Goal: Task Accomplishment & Management: Complete application form

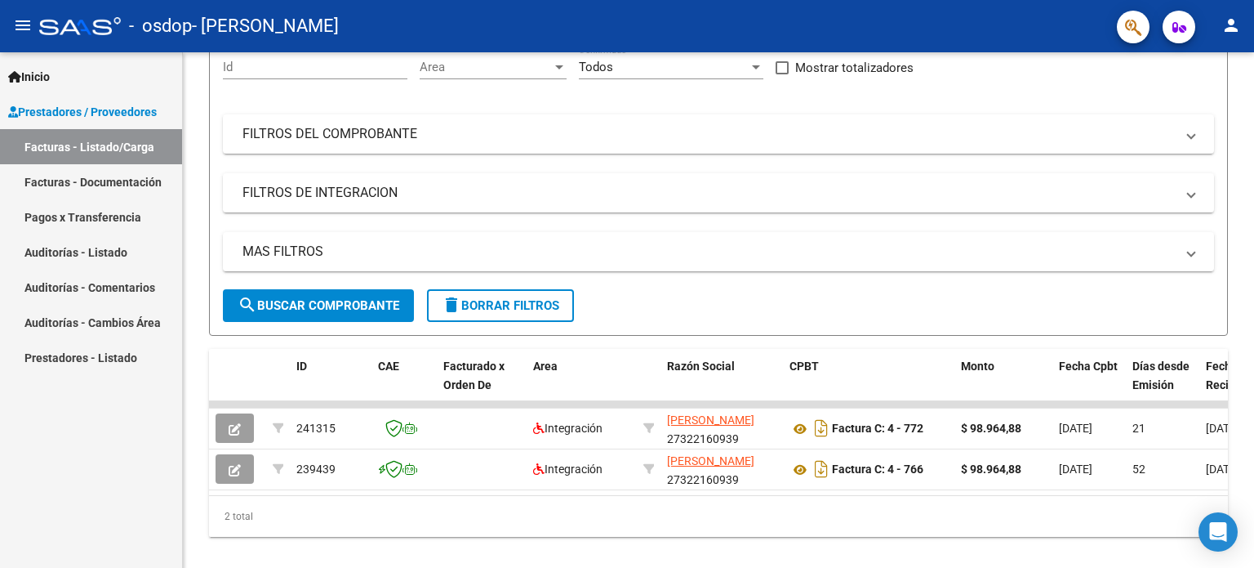
click at [72, 217] on link "Pagos x Transferencia" at bounding box center [91, 216] width 182 height 35
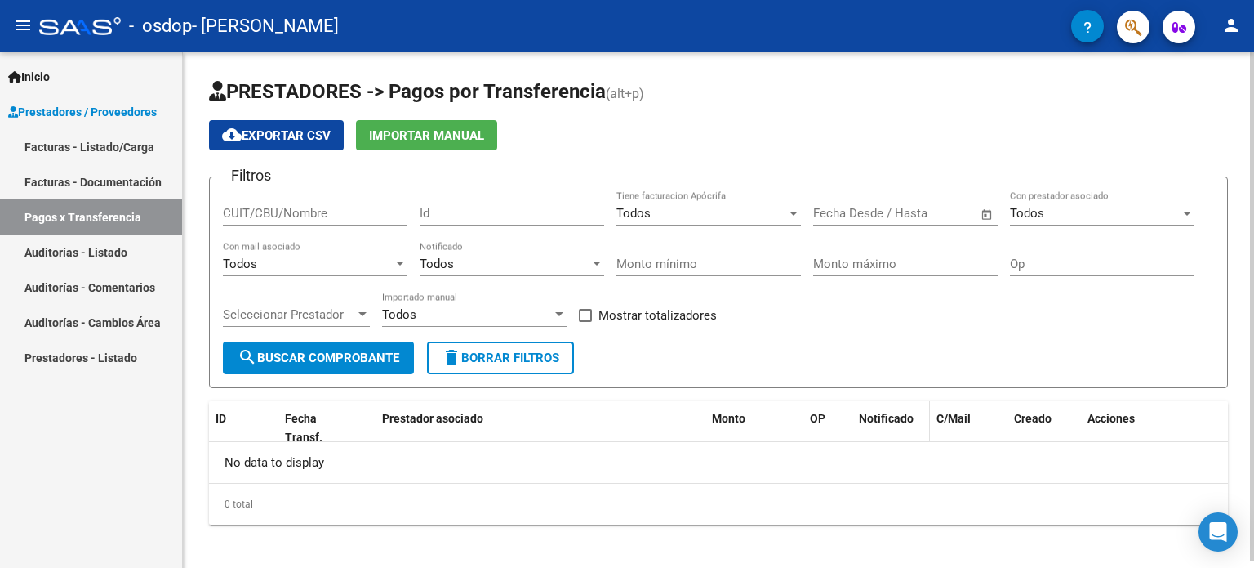
scroll to position [7, 0]
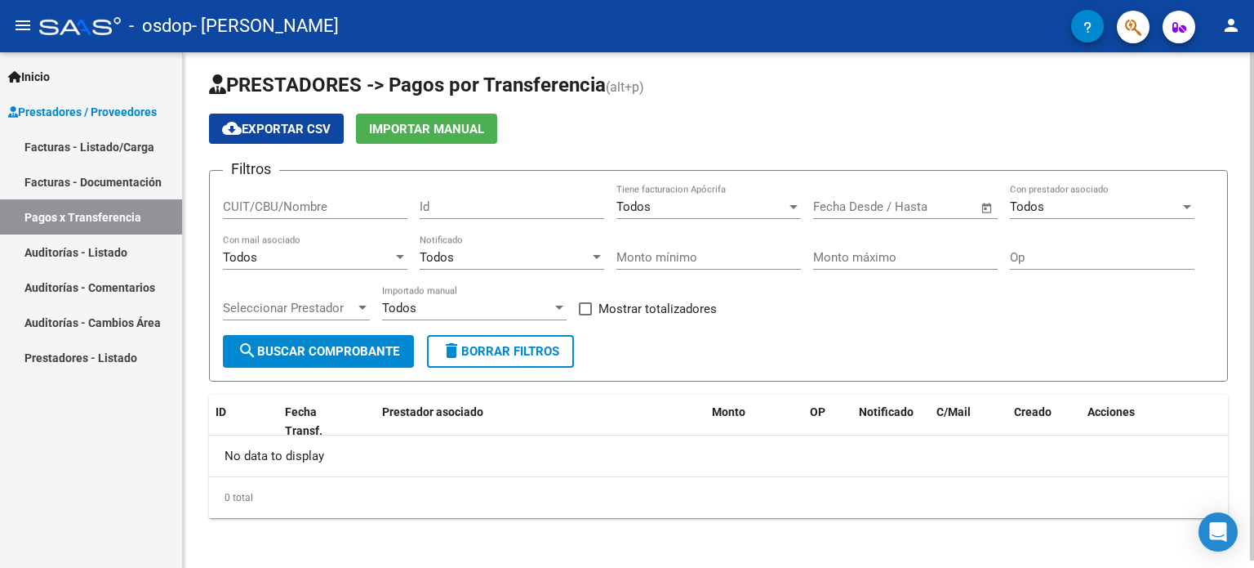
click at [356, 346] on span "search Buscar Comprobante" at bounding box center [319, 351] width 162 height 15
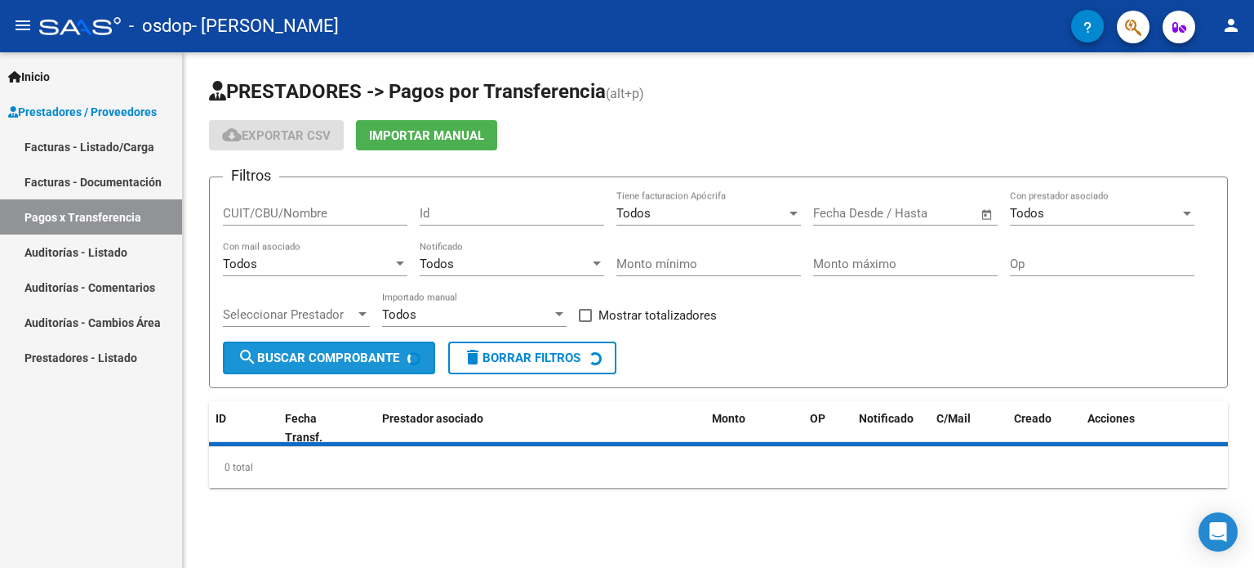
scroll to position [0, 0]
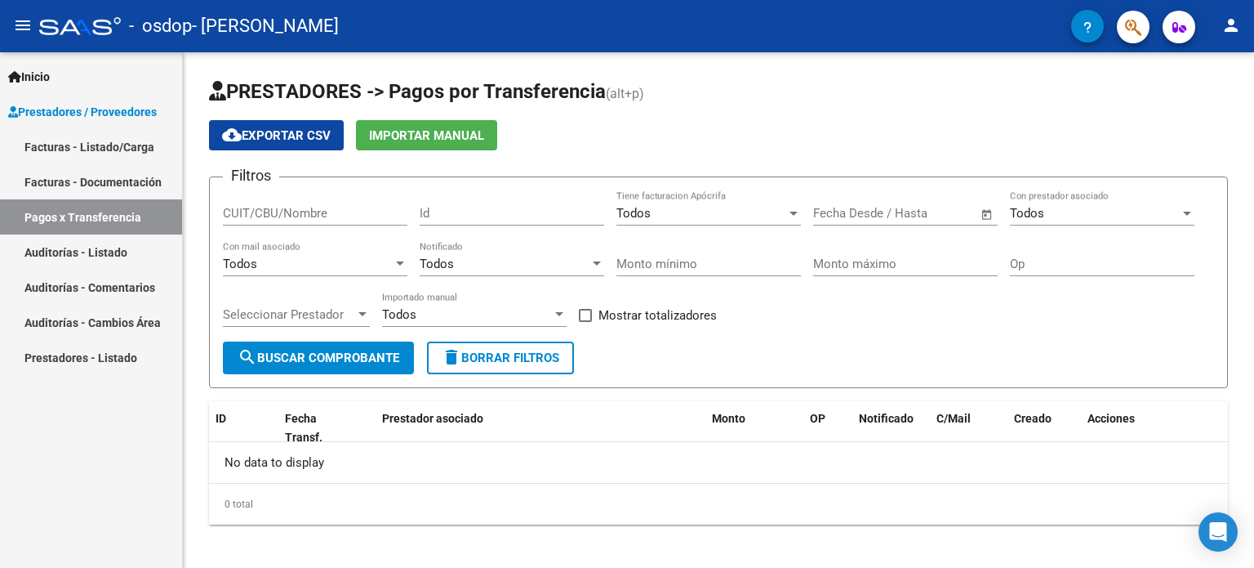
click at [61, 182] on link "Facturas - Documentación" at bounding box center [91, 181] width 182 height 35
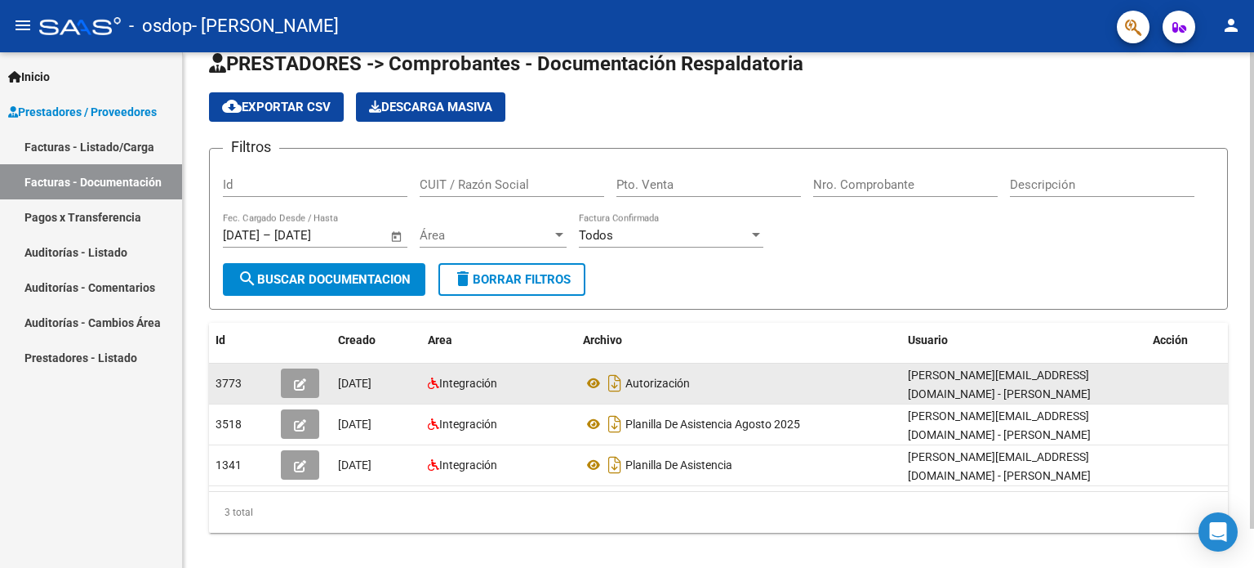
scroll to position [42, 0]
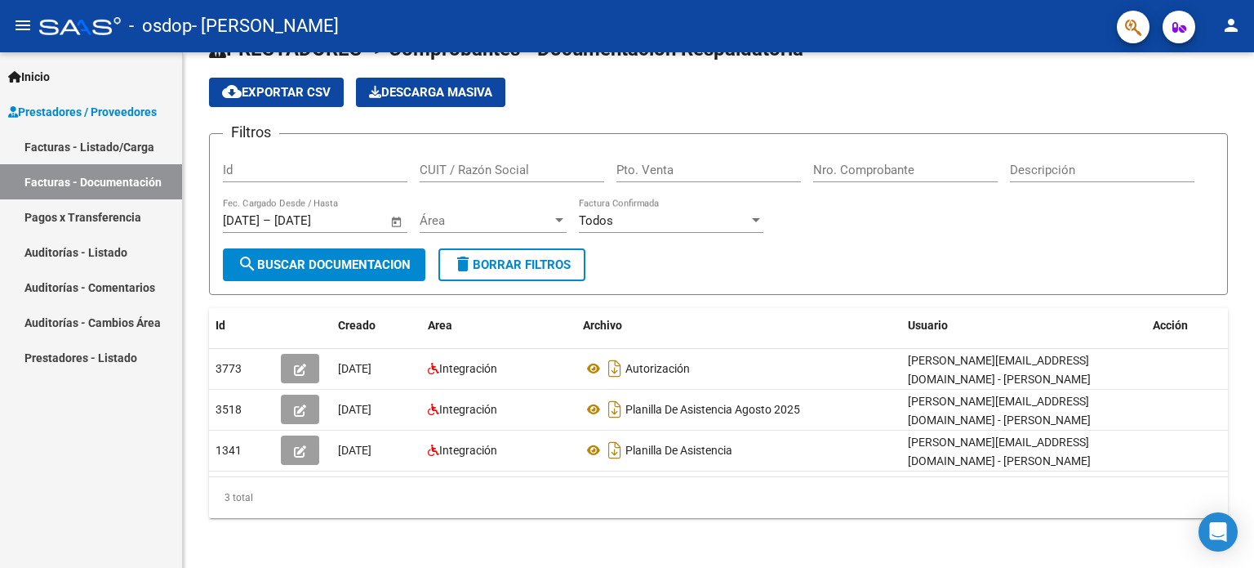
click at [133, 146] on link "Facturas - Listado/Carga" at bounding box center [91, 146] width 182 height 35
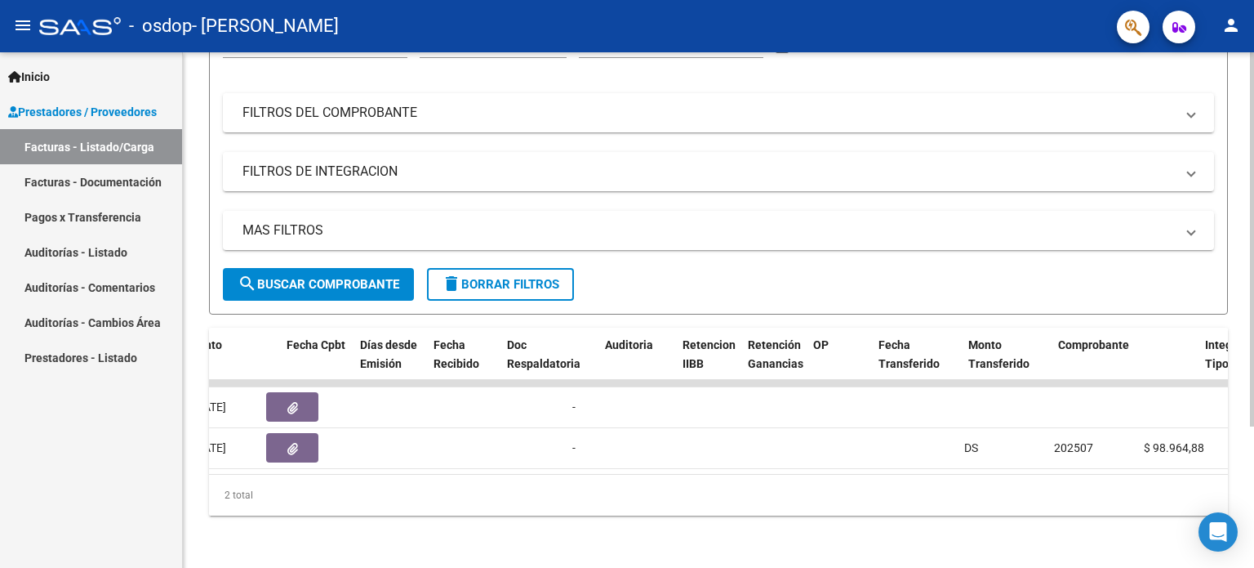
scroll to position [0, 752]
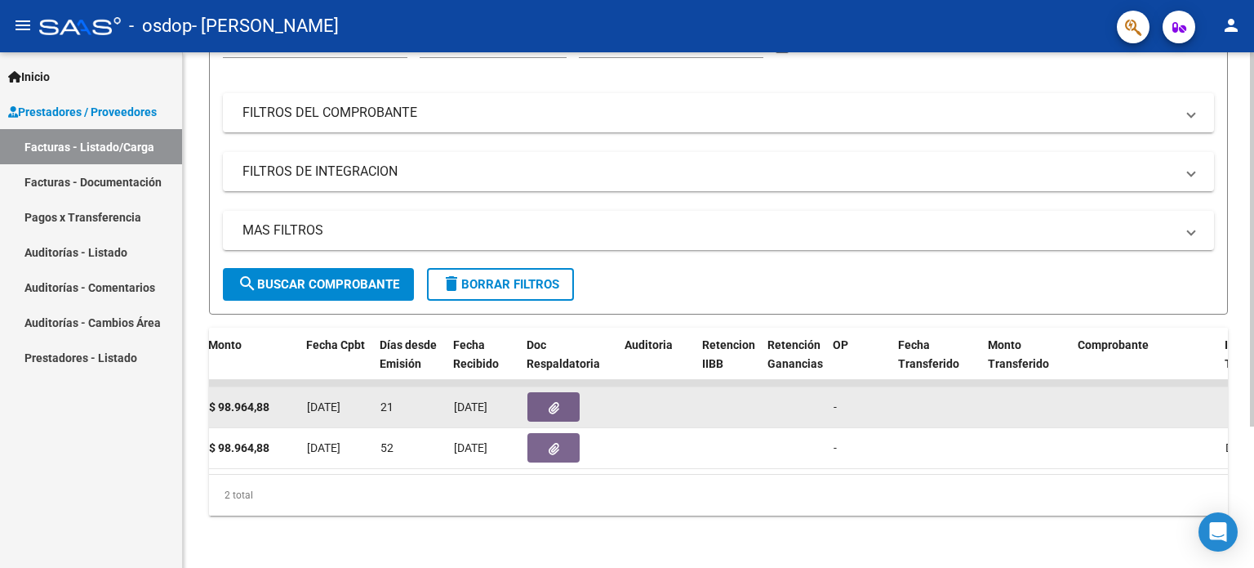
click at [559, 392] on button "button" at bounding box center [554, 406] width 52 height 29
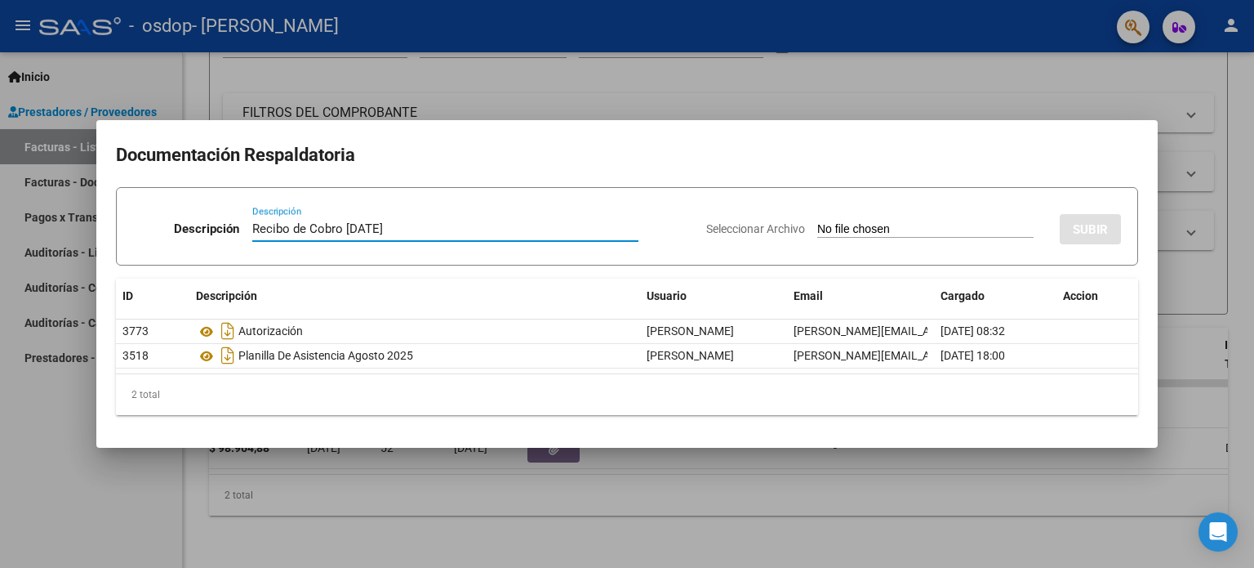
type input "Recibo de Cobro [DATE]"
click at [949, 225] on input "Seleccionar Archivo" at bounding box center [925, 230] width 216 height 16
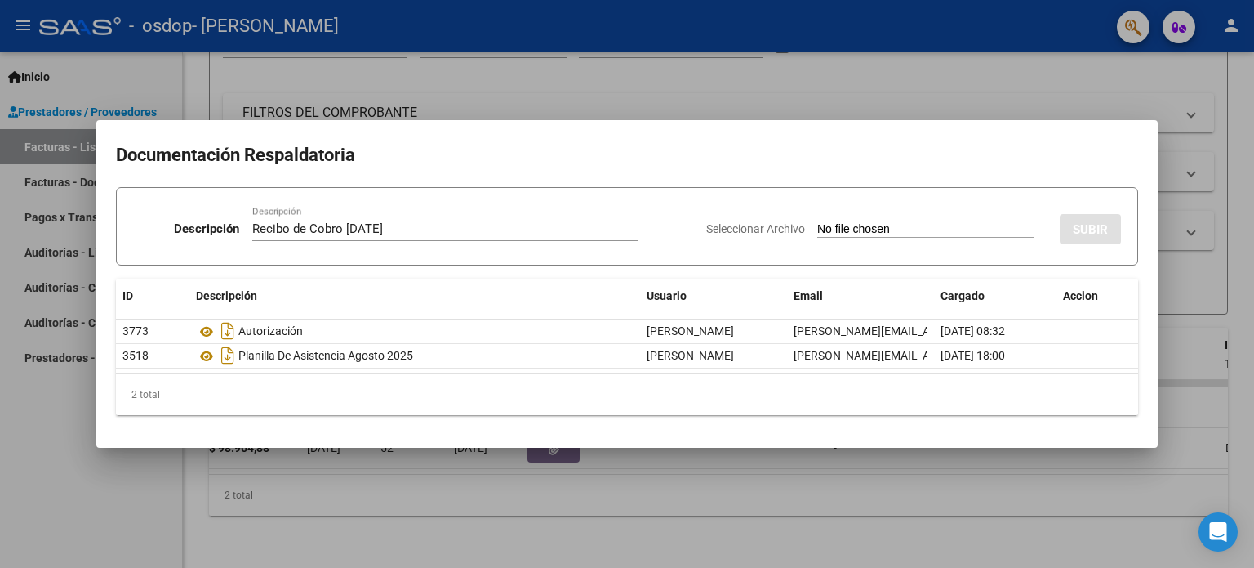
type input "C:\fakepath\Recibo de Cobro Psicopedagogia [DATE] [PERSON_NAME].pdf"
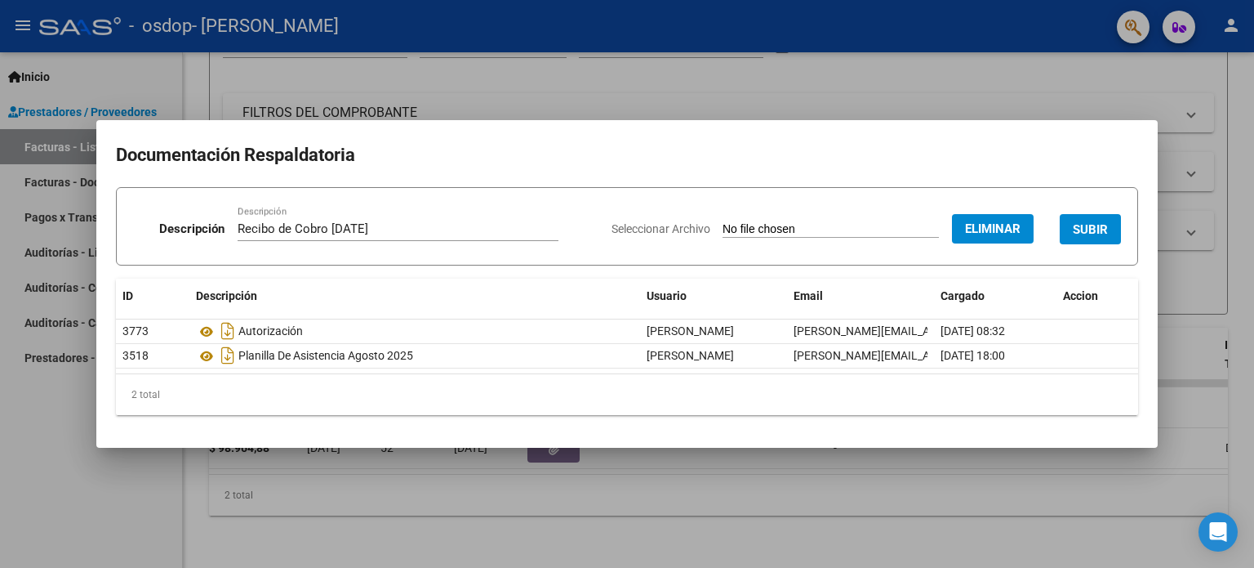
click at [1080, 220] on button "SUBIR" at bounding box center [1090, 229] width 61 height 30
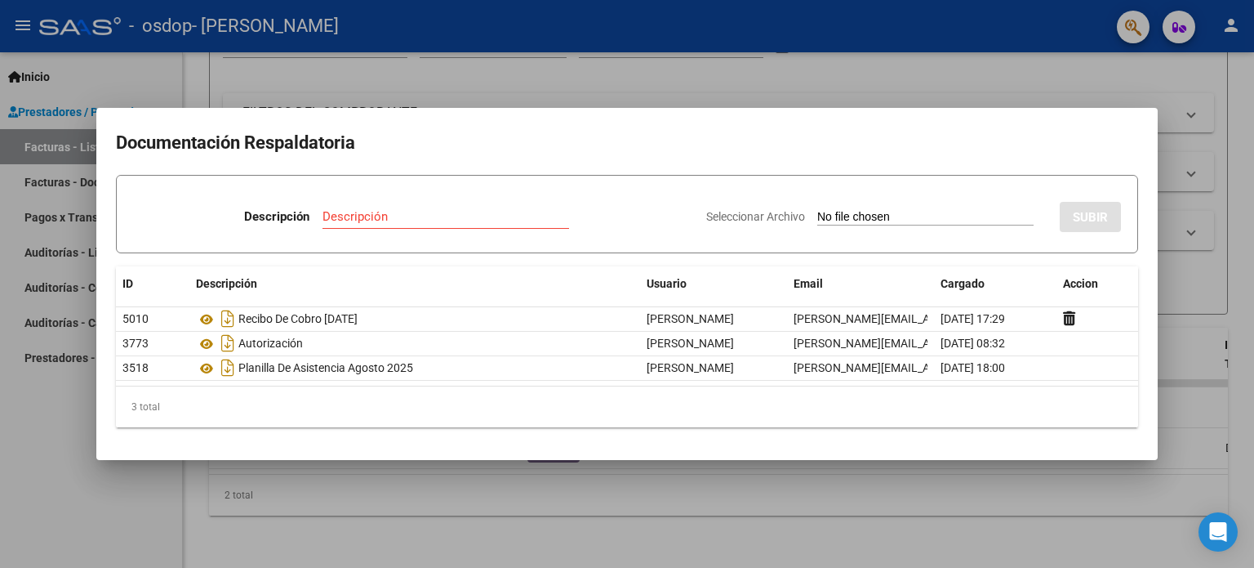
click at [32, 403] on div at bounding box center [627, 284] width 1254 height 568
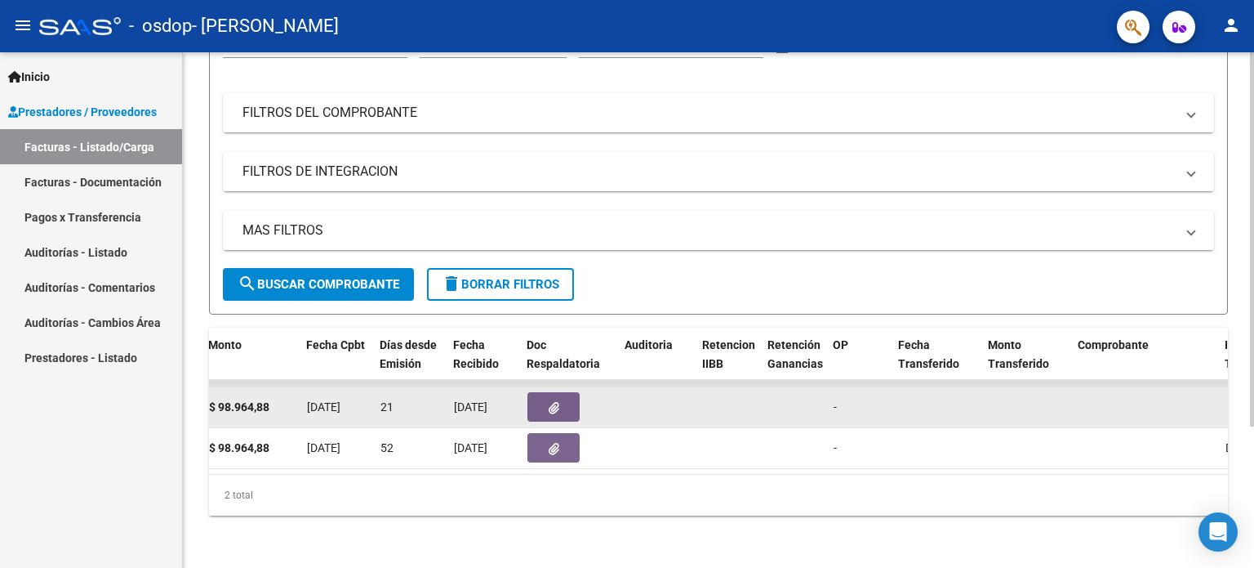
click at [537, 392] on button "button" at bounding box center [554, 406] width 52 height 29
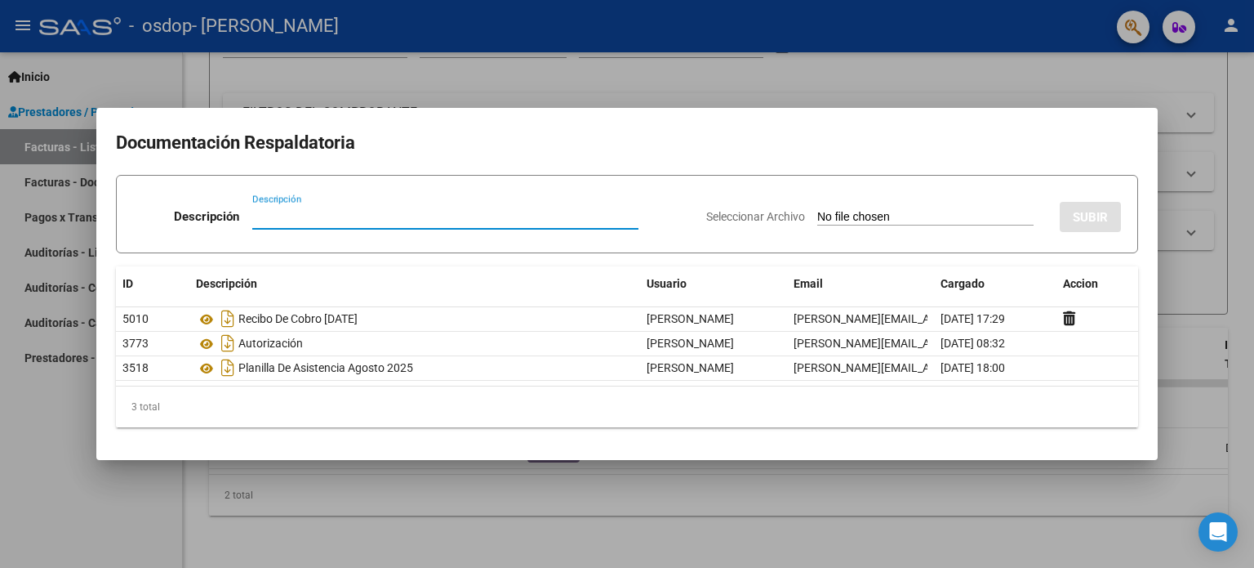
click at [823, 141] on h2 "Documentación Respaldatoria" at bounding box center [627, 142] width 1022 height 31
click at [755, 171] on mat-dialog-content "Documentación Respaldatoria Descripción Descripción Seleccionar Archivo SUBIR I…" at bounding box center [627, 283] width 1062 height 313
click at [150, 504] on div at bounding box center [627, 284] width 1254 height 568
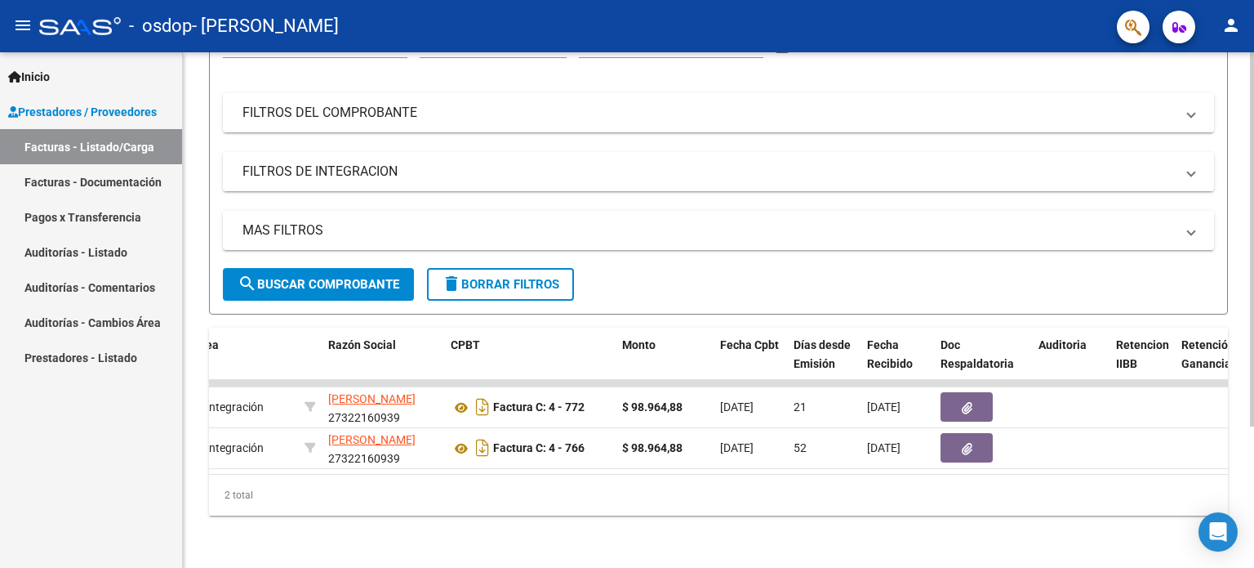
scroll to position [0, 327]
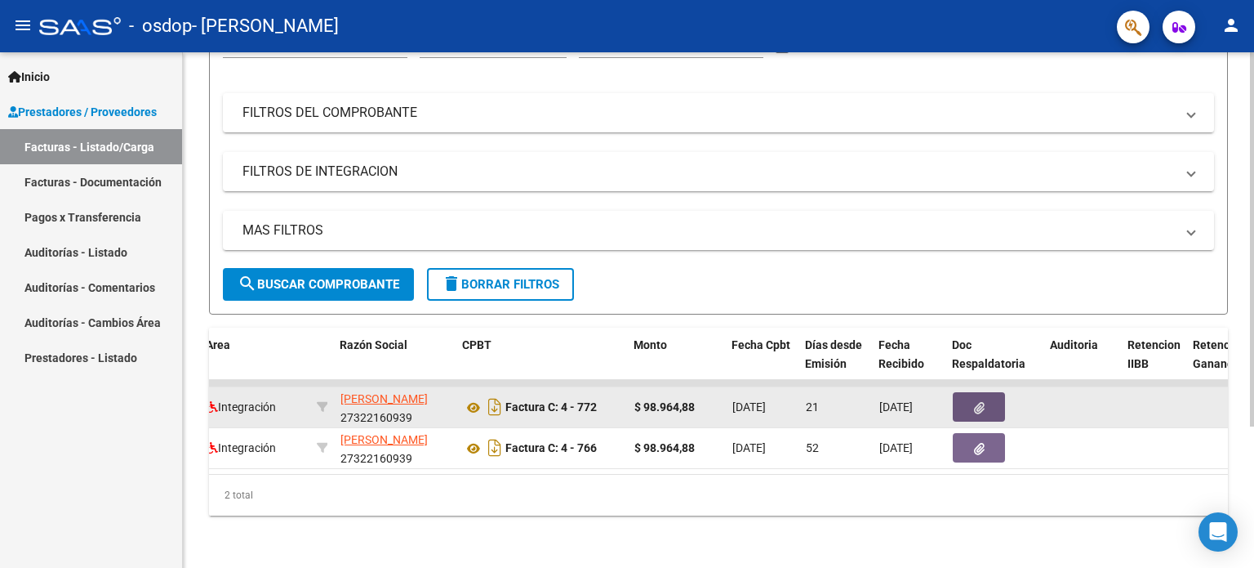
click at [1000, 396] on button "button" at bounding box center [979, 406] width 52 height 29
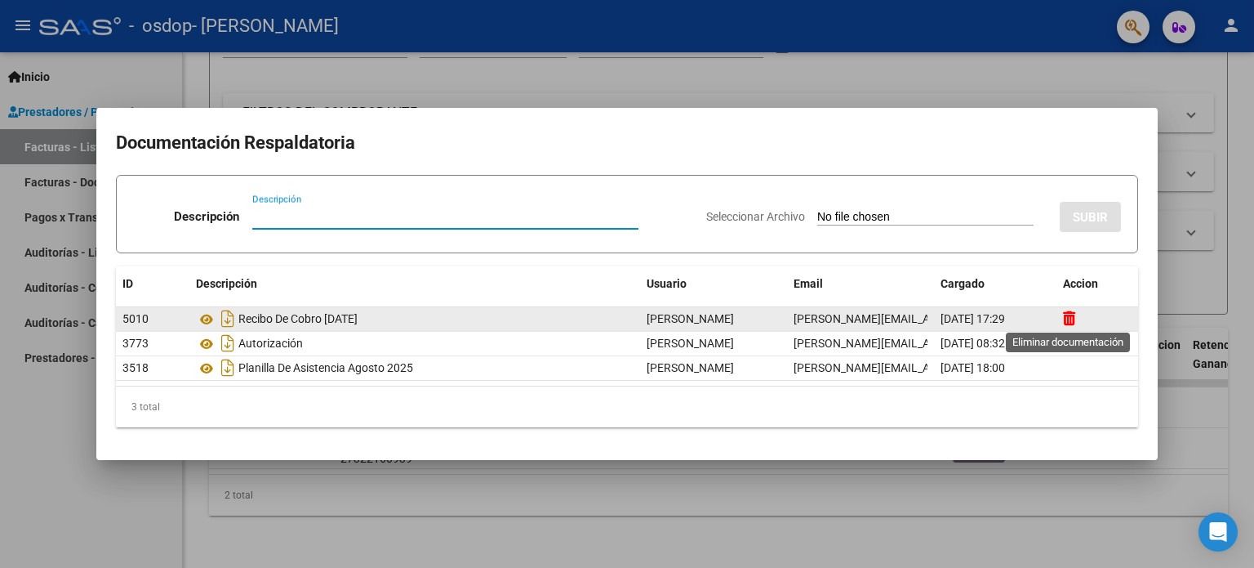
click at [1071, 319] on icon at bounding box center [1069, 318] width 12 height 16
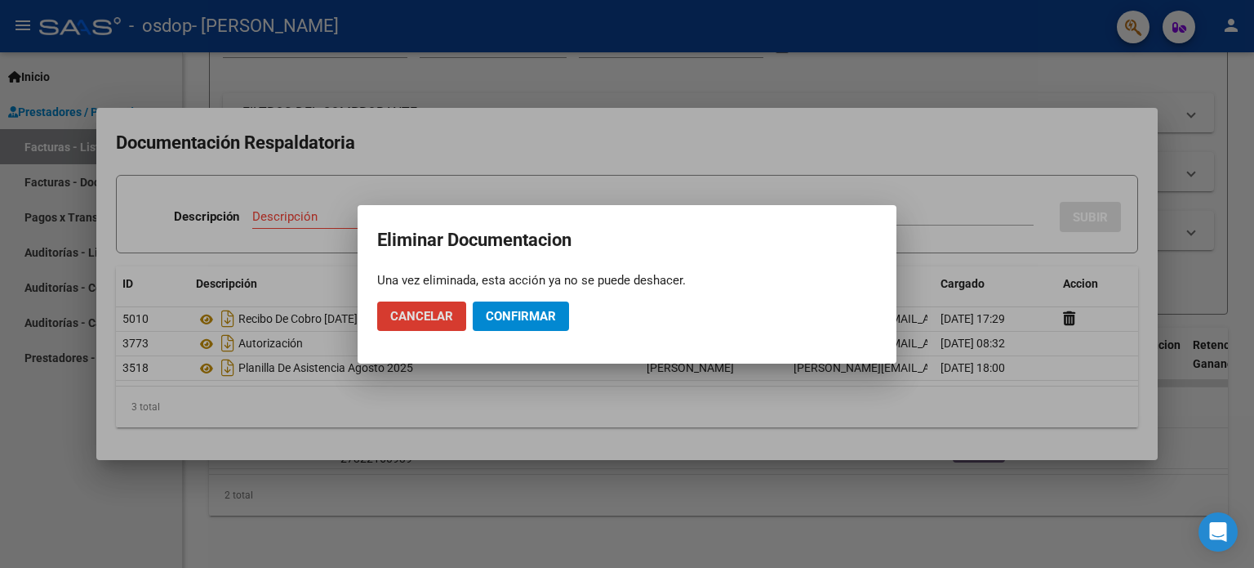
click at [497, 316] on span "Confirmar" at bounding box center [521, 316] width 70 height 15
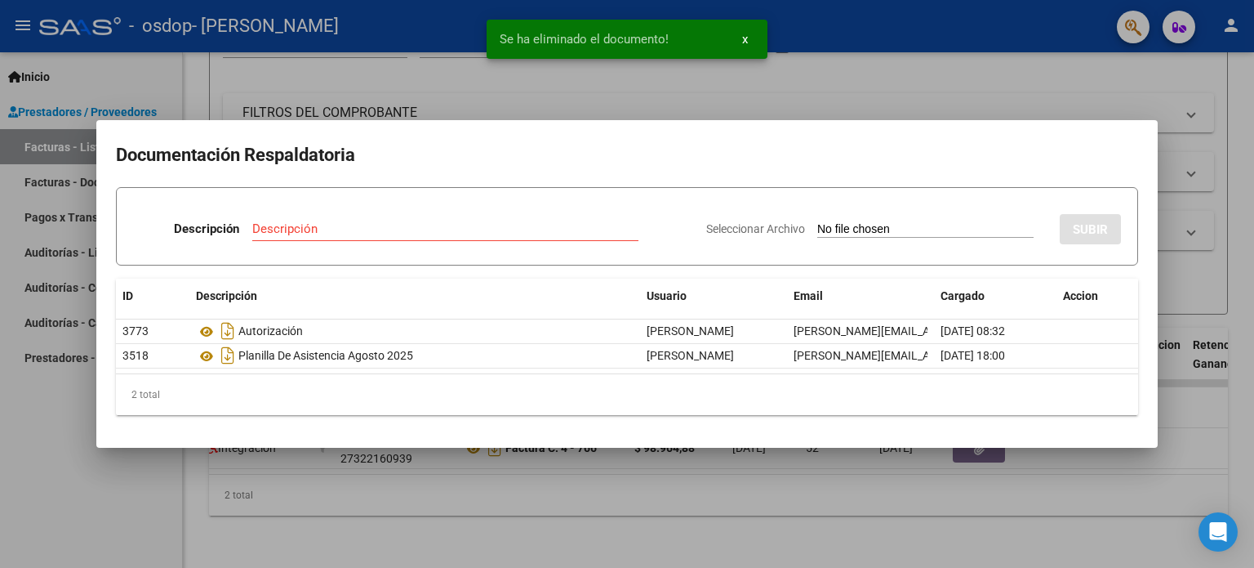
click at [96, 494] on div at bounding box center [627, 284] width 1254 height 568
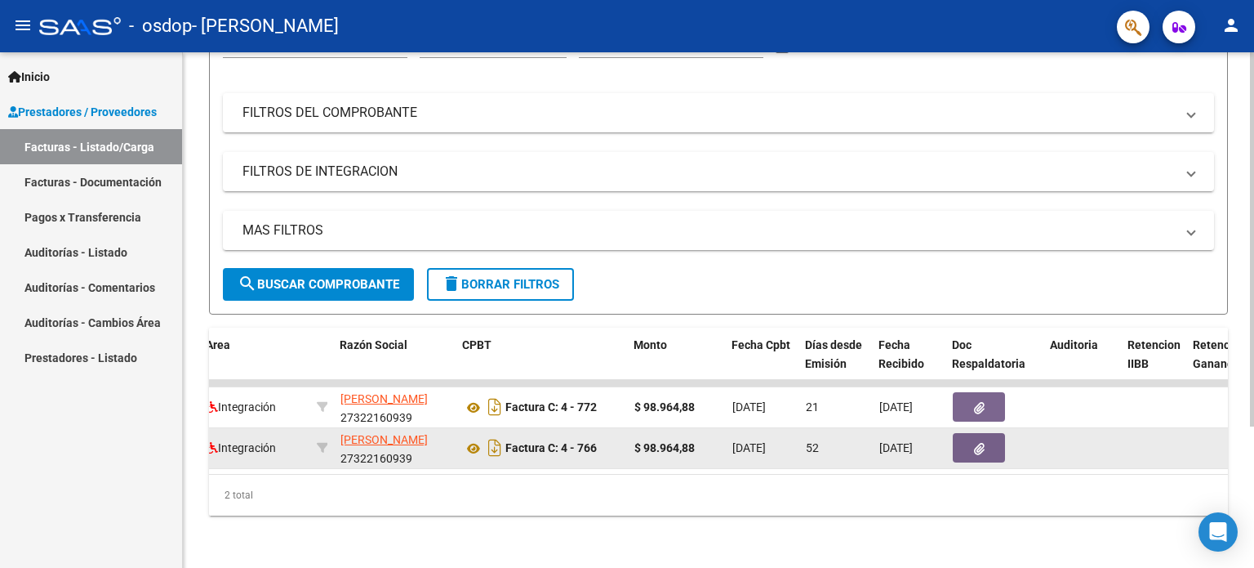
click at [964, 440] on button "button" at bounding box center [979, 447] width 52 height 29
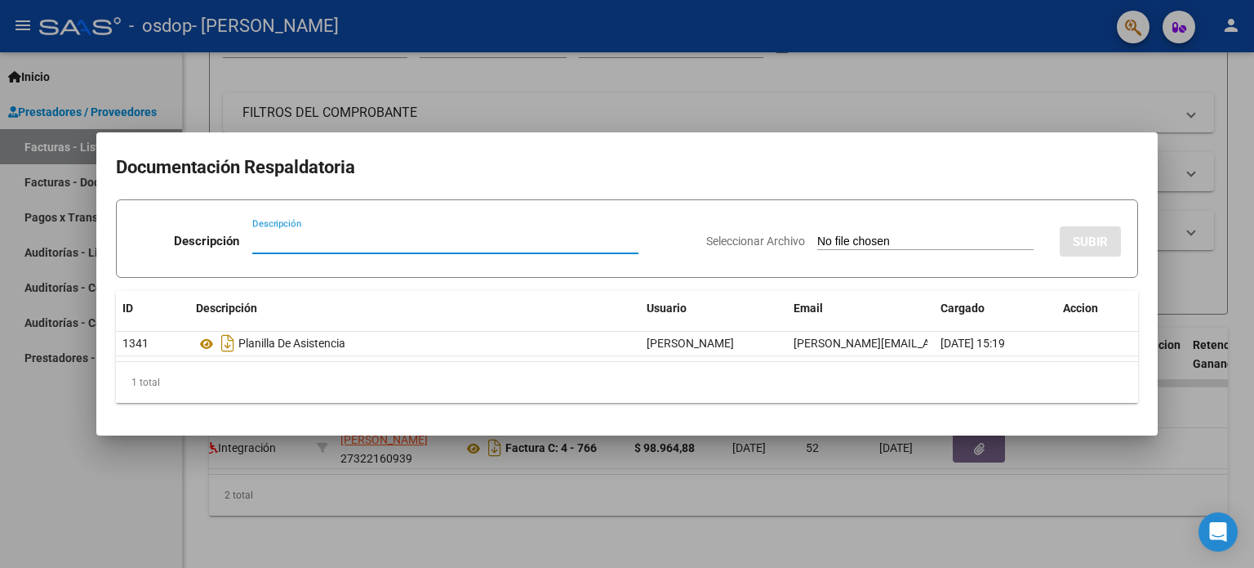
click at [895, 234] on app-file-uploader "Seleccionar Archivo" at bounding box center [876, 241] width 341 height 15
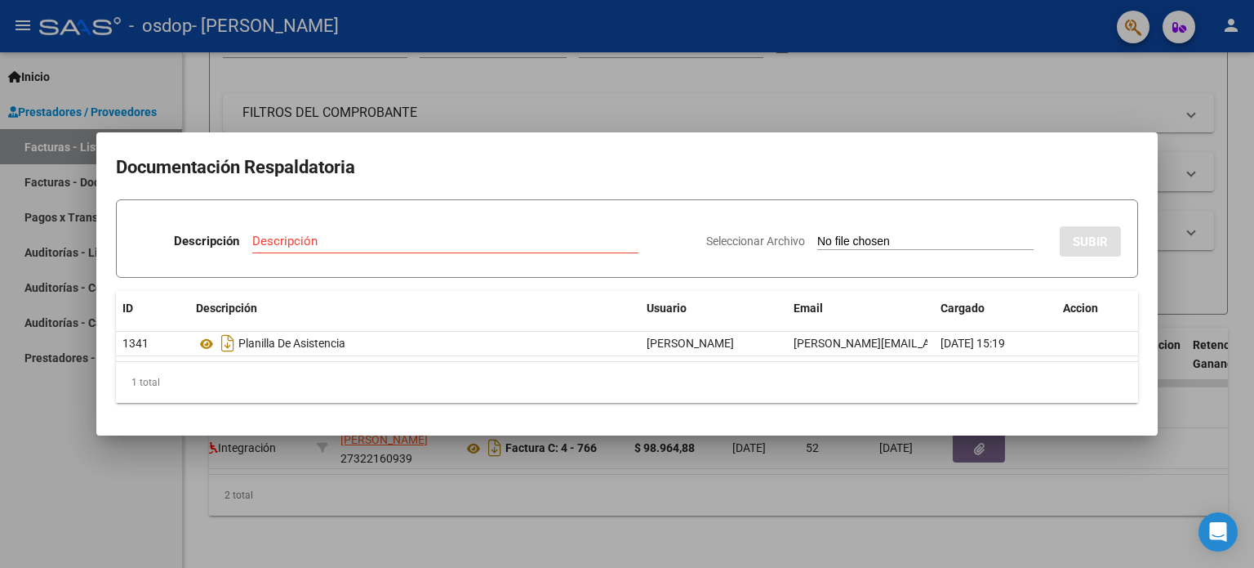
click at [381, 242] on input "Descripción" at bounding box center [445, 241] width 386 height 15
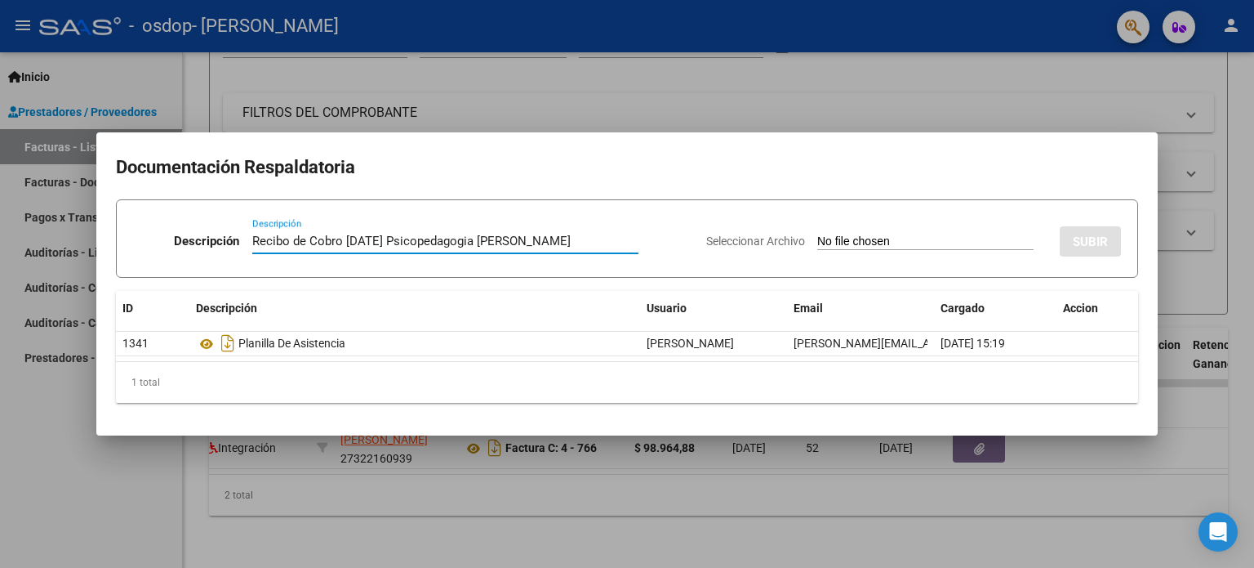
type input "Recibo de Cobro [DATE] Psicopedagogia [PERSON_NAME]"
click at [919, 238] on input "Seleccionar Archivo" at bounding box center [925, 242] width 216 height 16
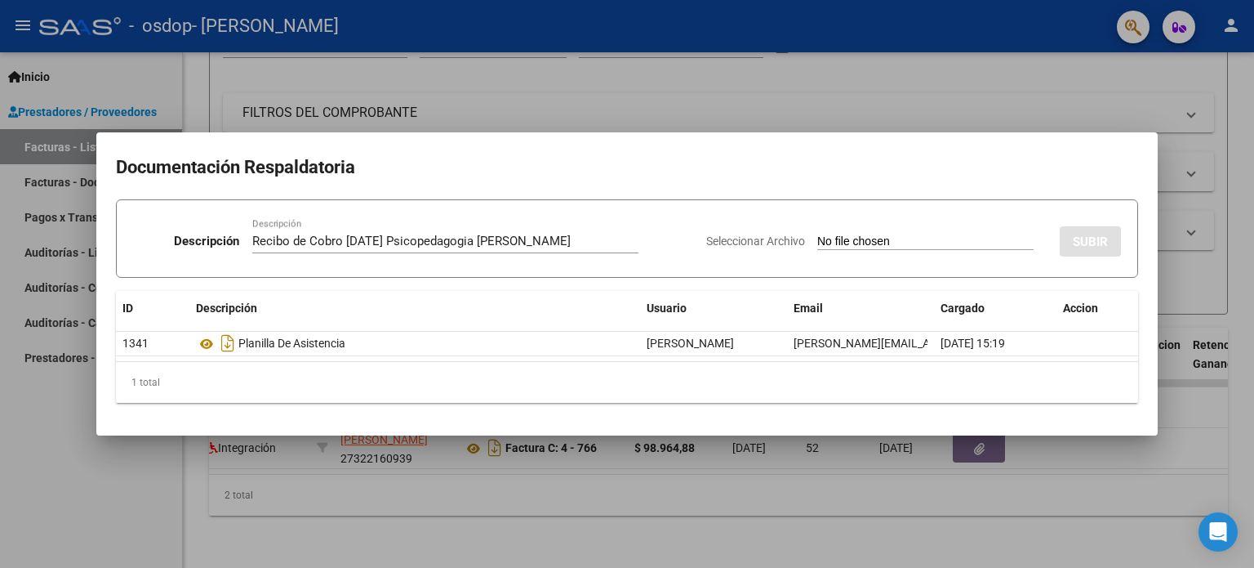
type input "C:\fakepath\Recibo de Cobro Psicopedagogia [DATE] [PERSON_NAME].pdf"
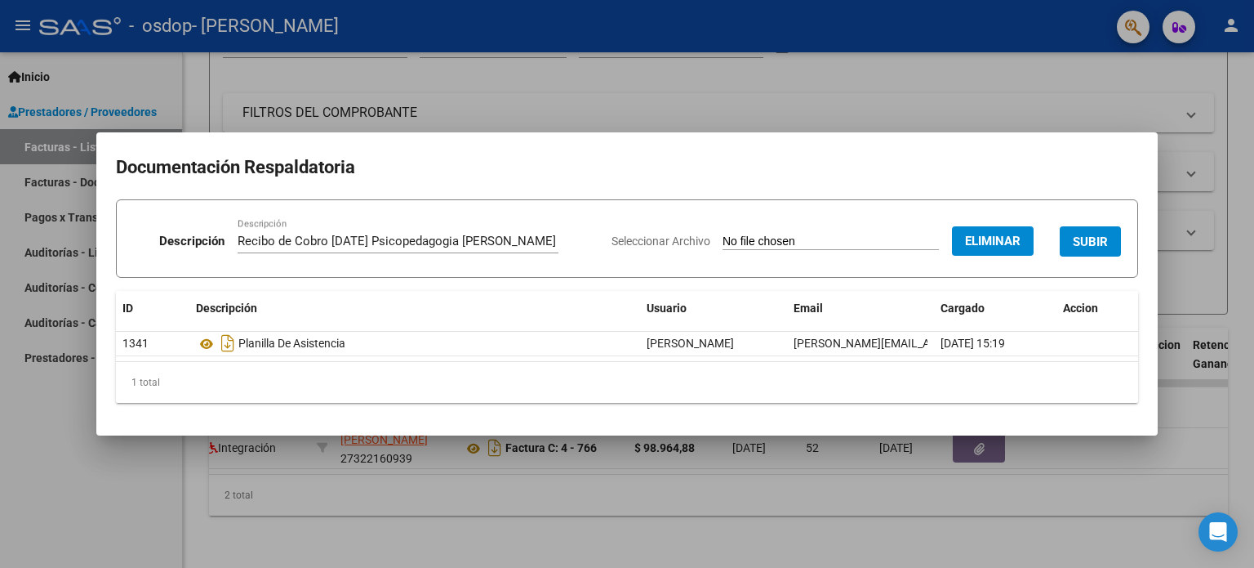
click at [1075, 241] on span "SUBIR" at bounding box center [1090, 241] width 35 height 15
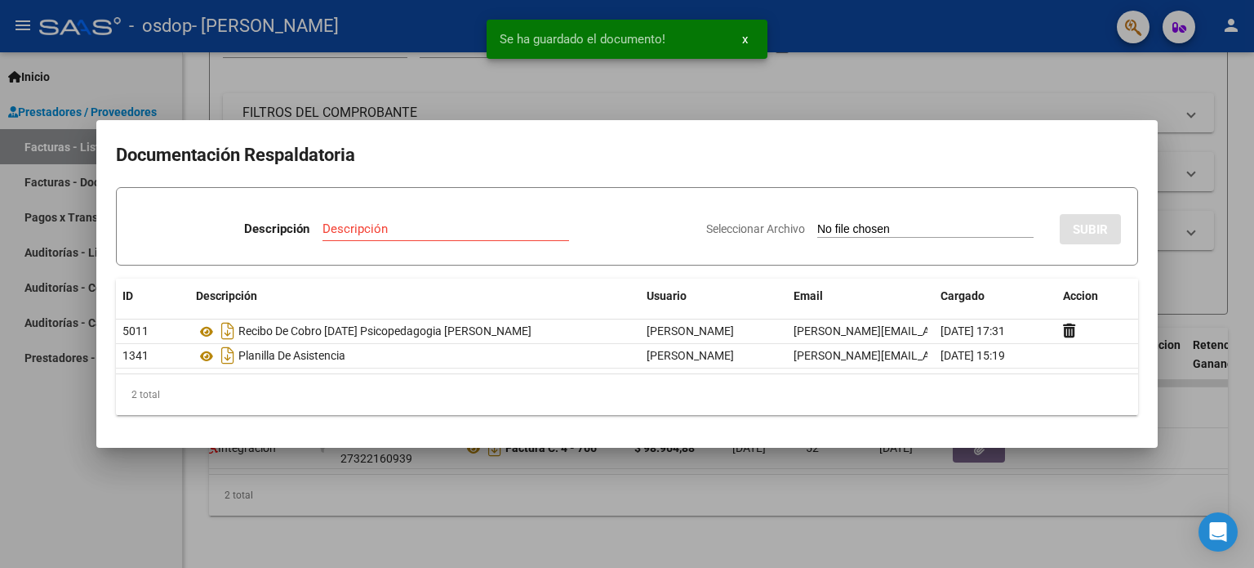
click at [69, 511] on div at bounding box center [627, 284] width 1254 height 568
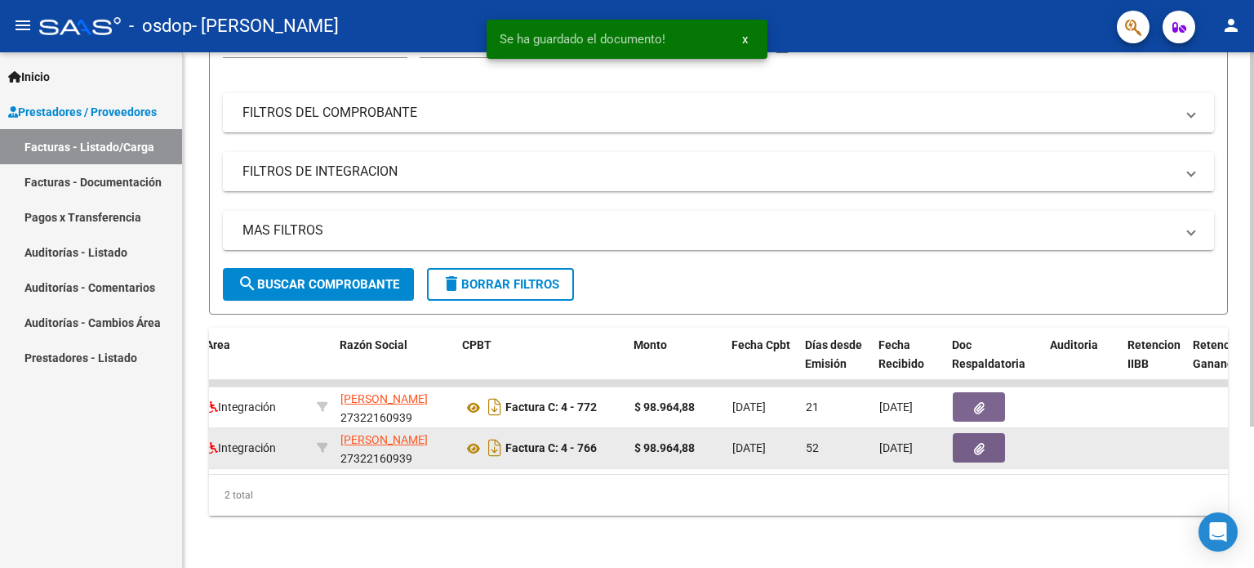
click at [960, 433] on button "button" at bounding box center [979, 447] width 52 height 29
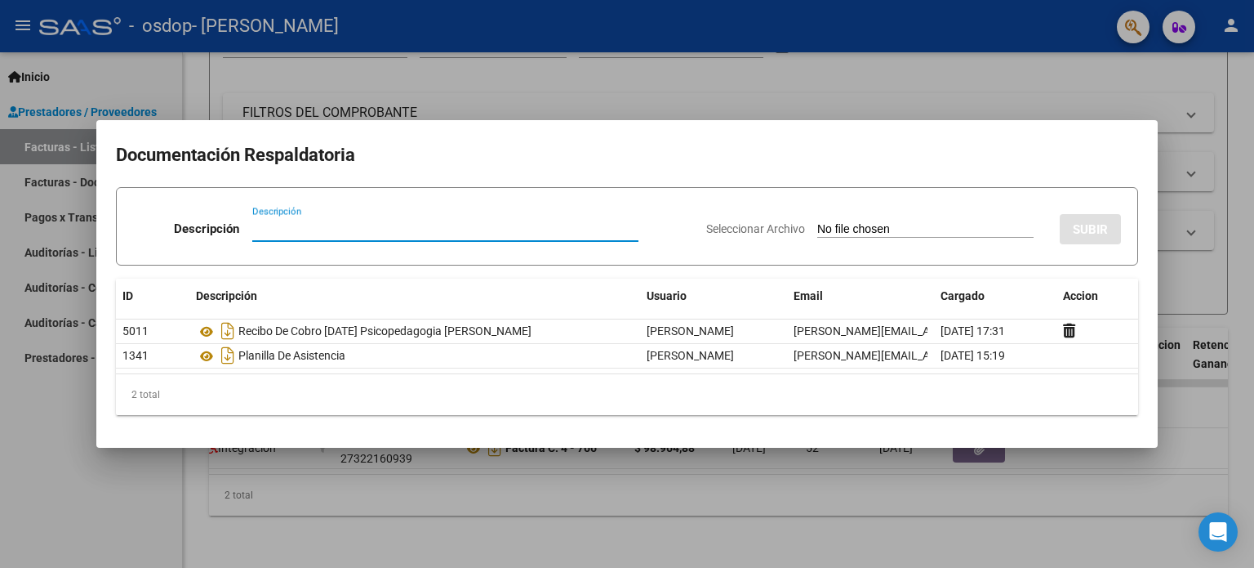
click at [24, 450] on div at bounding box center [627, 284] width 1254 height 568
